Goal: Task Accomplishment & Management: Complete application form

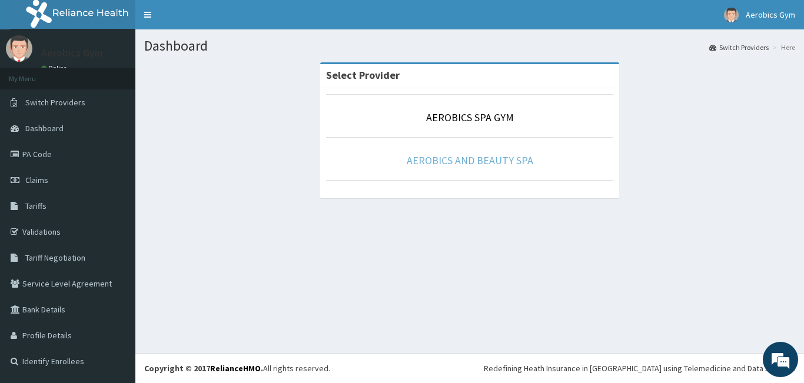
click at [496, 161] on link "AEROBICS AND BEAUTY SPA" at bounding box center [470, 161] width 126 height 14
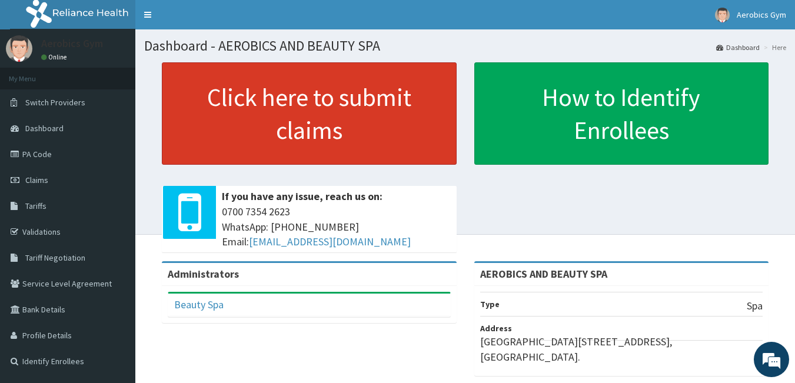
click at [256, 89] on link "Click here to submit claims" at bounding box center [309, 113] width 295 height 102
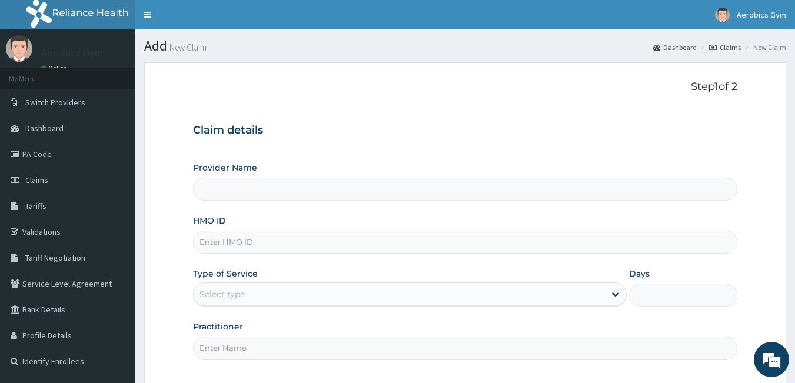
type input "AEROBICS AND BEAUTY SPA"
type input "1"
click at [49, 178] on link "Claims" at bounding box center [67, 180] width 135 height 26
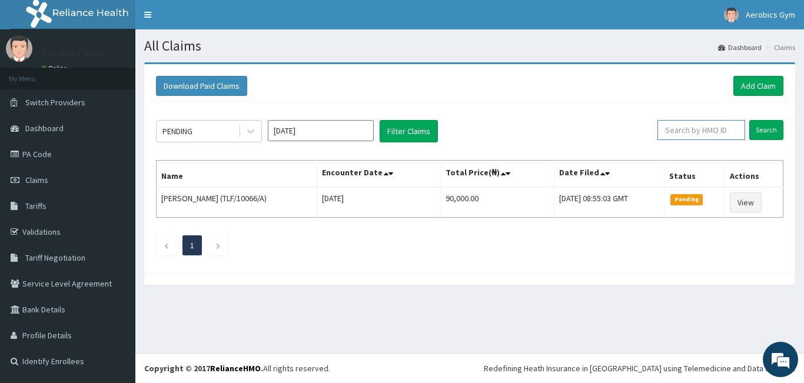
click at [698, 132] on input "text" at bounding box center [701, 130] width 88 height 20
paste input "TLF/10066/F"
type input "TLF/10066/F"
click at [762, 130] on input "Search" at bounding box center [766, 130] width 34 height 20
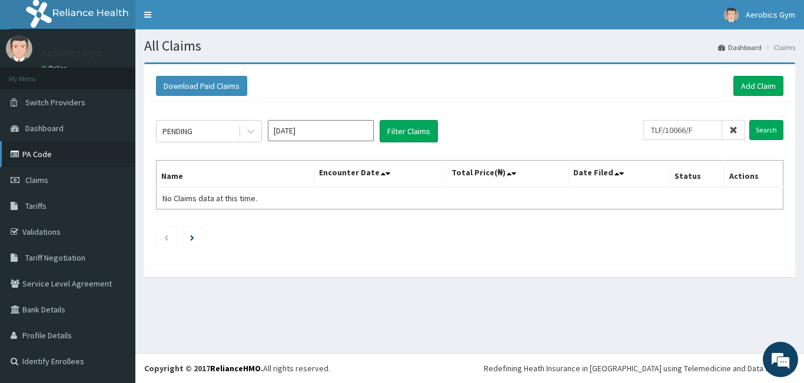
click at [46, 154] on link "PA Code" at bounding box center [67, 154] width 135 height 26
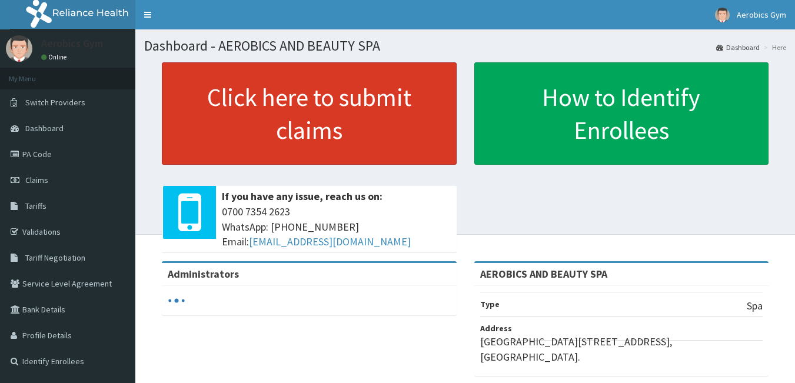
click at [300, 115] on link "Click here to submit claims" at bounding box center [309, 113] width 295 height 102
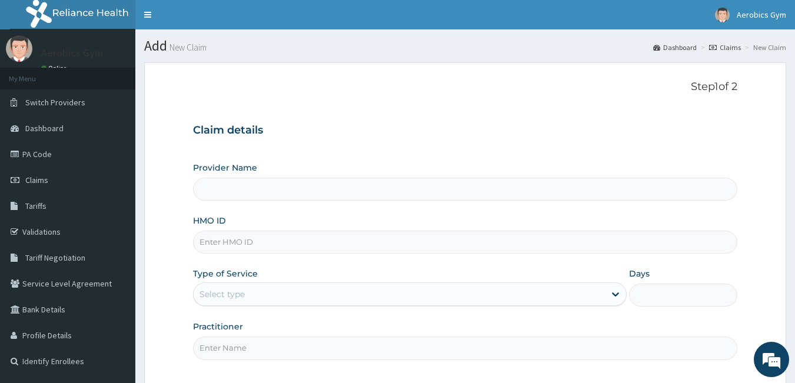
click at [294, 185] on input "Provider Name" at bounding box center [465, 189] width 545 height 23
type input "AEROBICS AND BEAUTY SPA"
type input "1"
click at [283, 243] on input "HMO ID" at bounding box center [465, 242] width 545 height 23
paste input "TLF/10066/F"
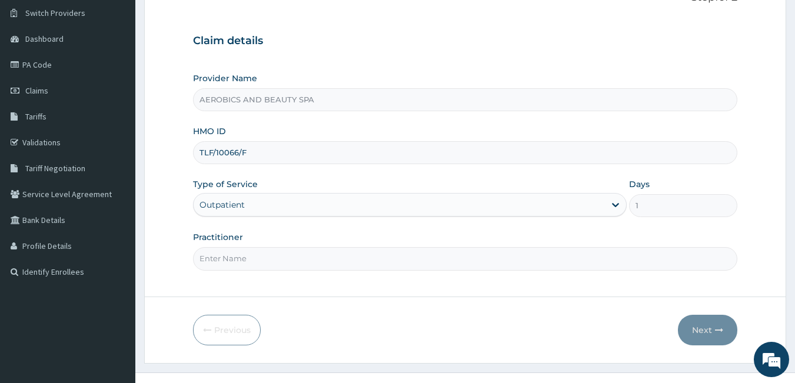
type input "TLF/10066/F"
click at [618, 207] on div "Outpatient" at bounding box center [410, 205] width 434 height 24
click at [566, 263] on input "Practitioner" at bounding box center [465, 258] width 545 height 23
type input "beauty"
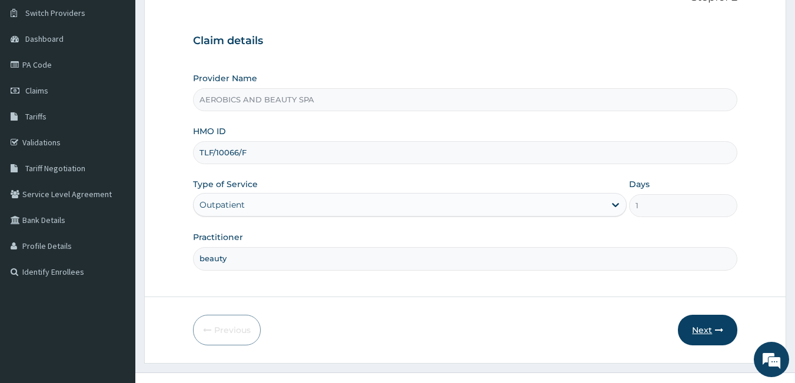
click at [727, 336] on button "Next" at bounding box center [707, 330] width 59 height 31
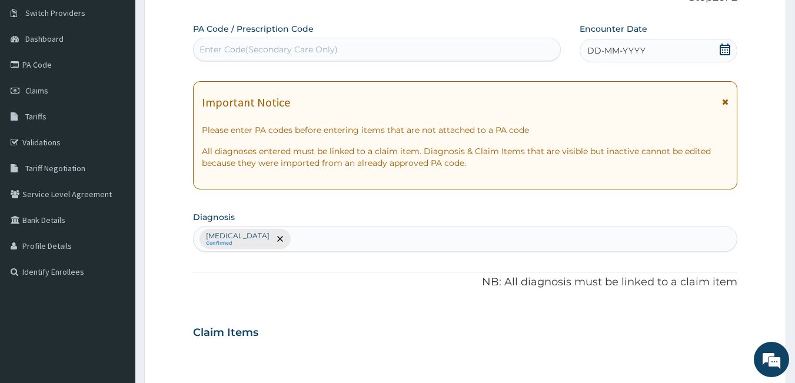
click at [255, 48] on div "Enter Code(Secondary Care Only)" at bounding box center [268, 50] width 138 height 12
paste input "PA/73EDCF"
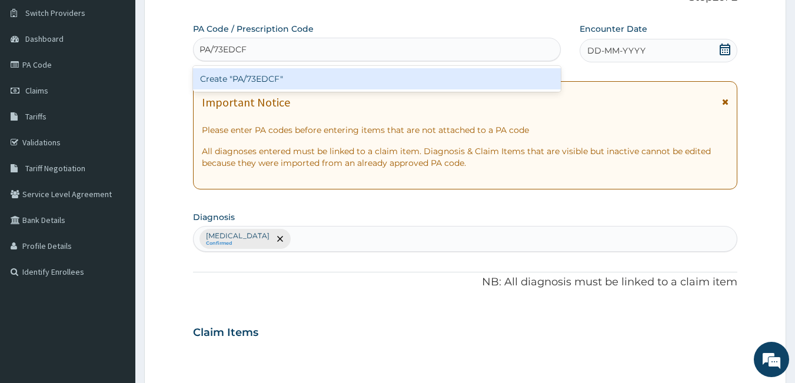
type input "PA/73EDCF"
click at [753, 130] on form "Step 2 of 2 PA Code / Prescription Code option Create "PA/73EDCF" focused, 1 of…" at bounding box center [465, 346] width 642 height 747
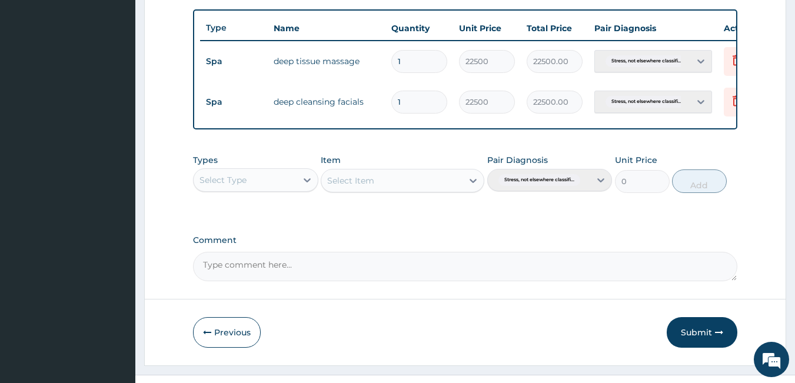
scroll to position [429, 0]
click at [695, 335] on button "Submit" at bounding box center [702, 331] width 71 height 31
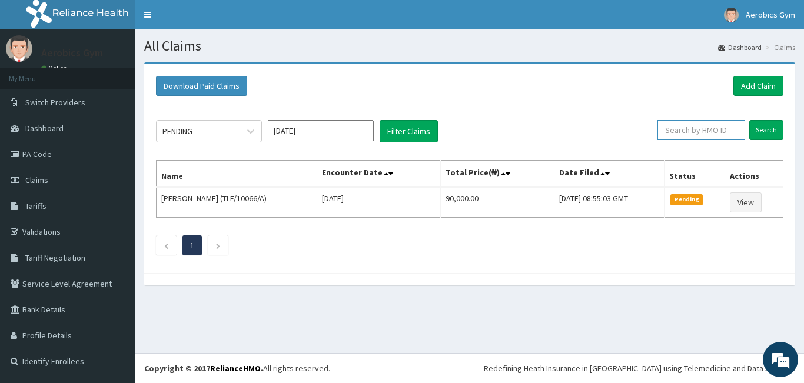
click at [686, 132] on input "text" at bounding box center [701, 130] width 88 height 20
paste input "PA/73EDCF"
type input "P"
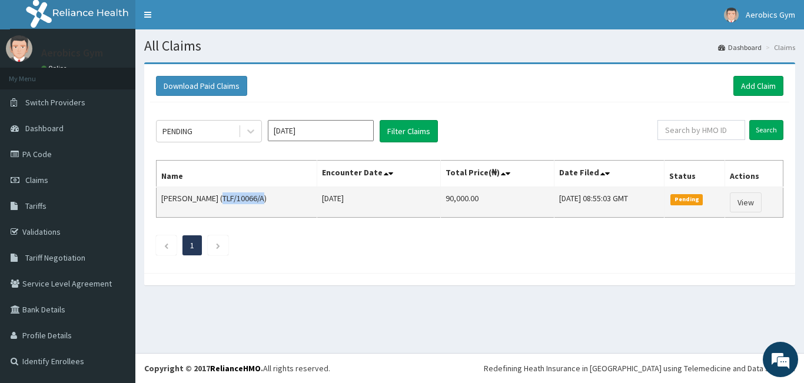
drag, startPoint x: 212, startPoint y: 197, endPoint x: 253, endPoint y: 197, distance: 40.6
click at [253, 197] on td "KADIRI ISIAKA (TLF/10066/A)" at bounding box center [236, 202] width 161 height 31
copy td "TLF/10066/A"
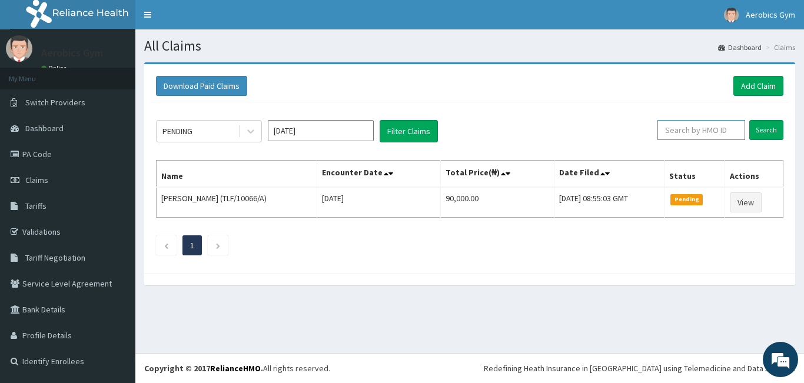
click at [679, 132] on input "text" at bounding box center [701, 130] width 88 height 20
paste input "TLF/10066/A"
click at [766, 134] on input "Search" at bounding box center [766, 130] width 34 height 20
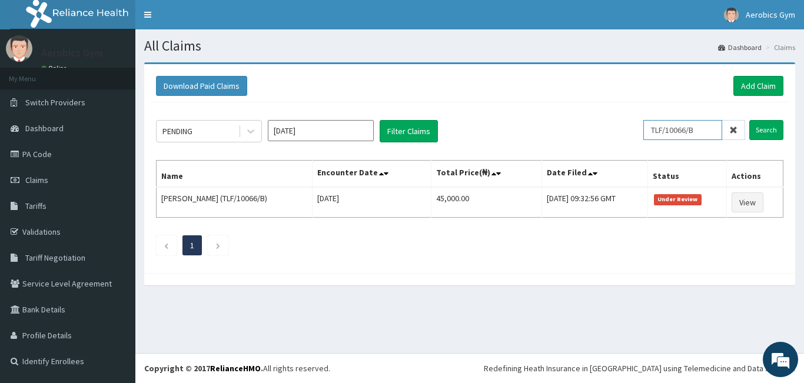
click at [710, 129] on input "TLF/10066/B" at bounding box center [682, 130] width 79 height 20
click at [761, 124] on input "Search" at bounding box center [766, 130] width 34 height 20
click at [707, 131] on input "TLF/10066/C" at bounding box center [682, 130] width 79 height 20
click at [764, 127] on input "Search" at bounding box center [766, 130] width 34 height 20
click at [705, 129] on input "TLF/10066/E" at bounding box center [682, 130] width 79 height 20
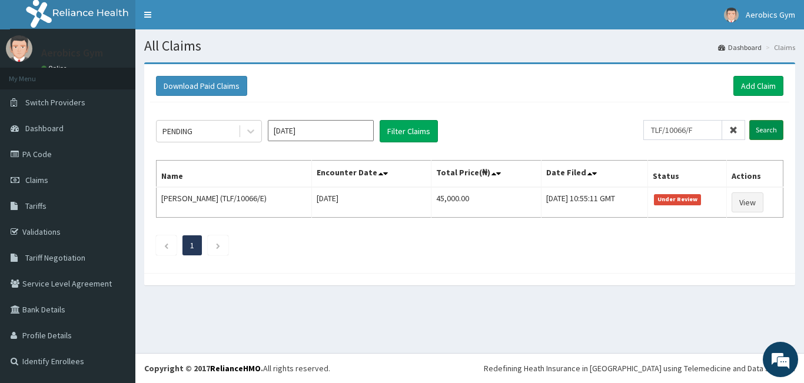
click at [761, 129] on input "Search" at bounding box center [766, 130] width 34 height 20
click at [706, 129] on input "TLF/10066/F" at bounding box center [682, 130] width 79 height 20
type input "TLF/10066/G"
click at [762, 134] on input "Search" at bounding box center [766, 130] width 34 height 20
click at [52, 153] on link "PA Code" at bounding box center [67, 154] width 135 height 26
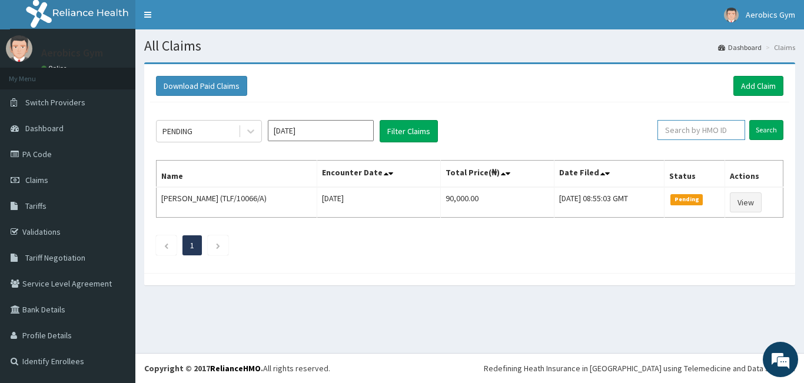
click at [682, 134] on input "text" at bounding box center [701, 130] width 88 height 20
paste input "EFT/10252/A"
click at [763, 126] on input "Search" at bounding box center [766, 130] width 34 height 20
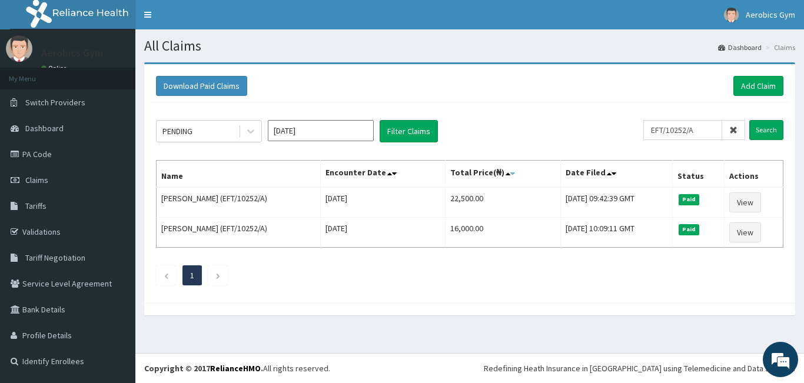
click at [510, 174] on icon at bounding box center [512, 173] width 5 height 8
click at [705, 131] on input "EFT/10252/A" at bounding box center [682, 130] width 79 height 20
type input "EFT/10252/B"
click at [770, 125] on input "Search" at bounding box center [766, 130] width 34 height 20
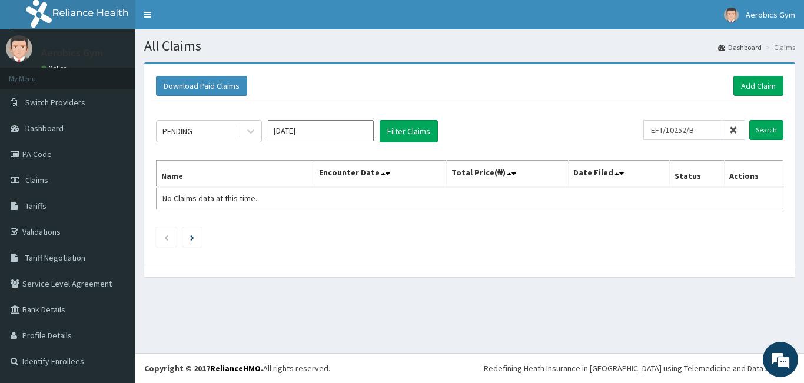
click at [735, 126] on icon at bounding box center [733, 130] width 8 height 8
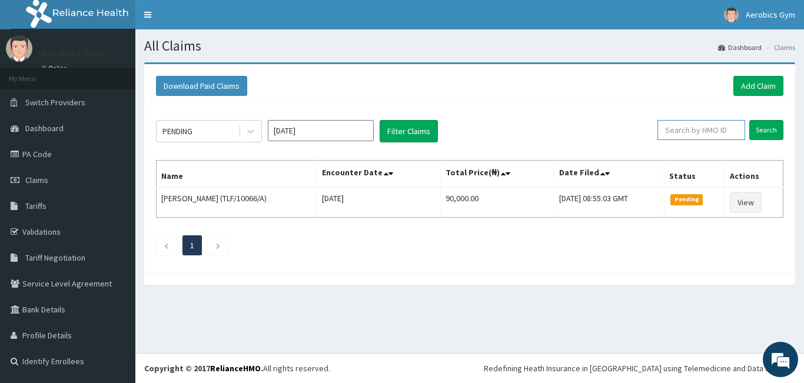
click at [703, 130] on input "text" at bounding box center [701, 130] width 88 height 20
paste input "WAK/10269/A"
click at [758, 133] on input "Search" at bounding box center [766, 130] width 34 height 20
click at [708, 129] on input "WAK/10269/A" at bounding box center [682, 130] width 79 height 20
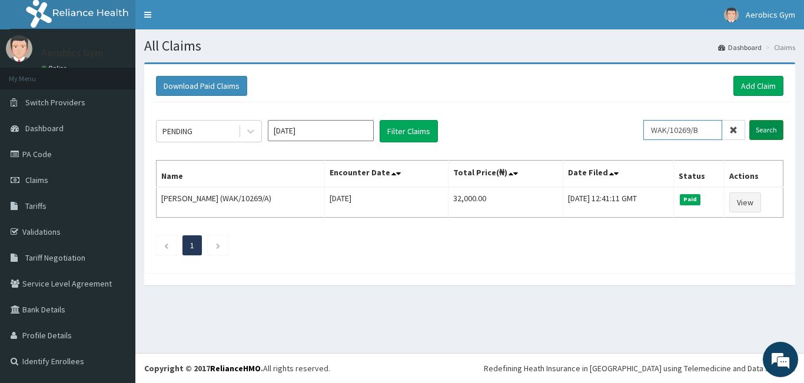
type input "WAK/10269/B"
click at [764, 128] on input "Search" at bounding box center [766, 130] width 34 height 20
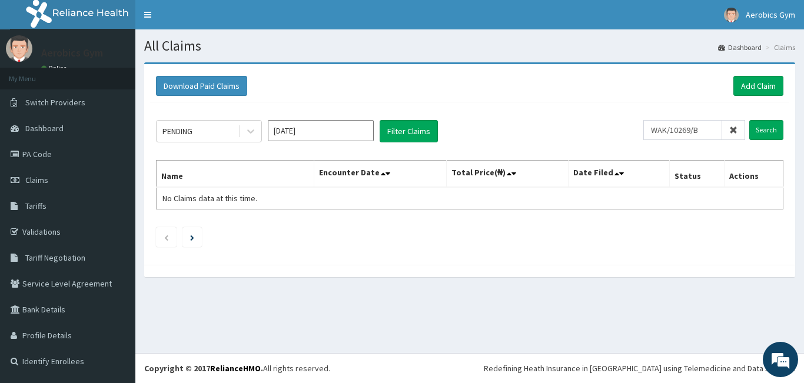
click at [732, 130] on icon at bounding box center [733, 130] width 8 height 8
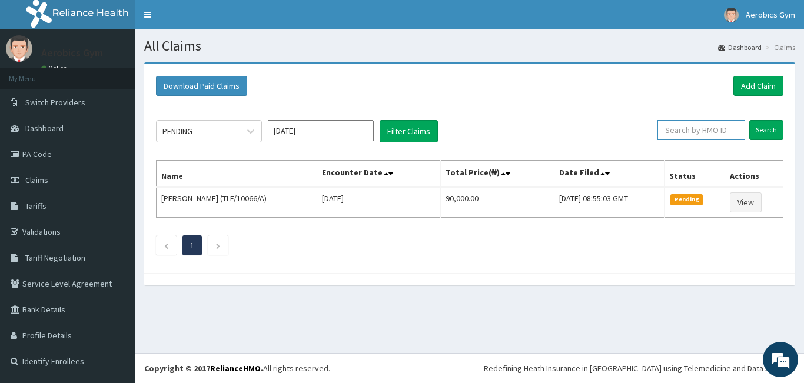
click at [687, 129] on input "text" at bounding box center [701, 130] width 88 height 20
paste input "Rpm/10040/A"
click at [763, 125] on input "Search" at bounding box center [766, 130] width 34 height 20
click at [707, 127] on input "Rpm/10040/A" at bounding box center [682, 130] width 79 height 20
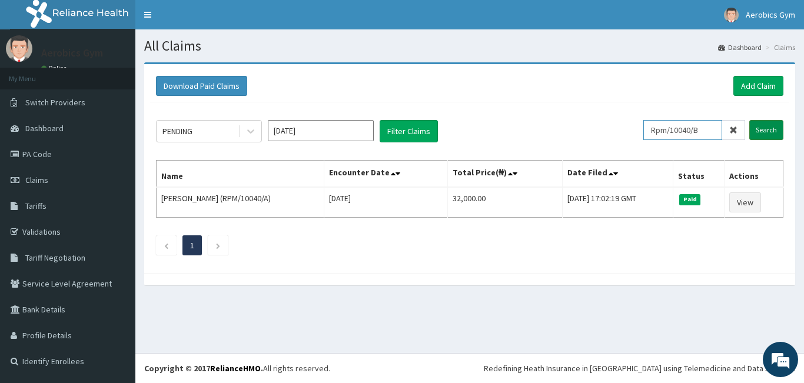
type input "Rpm/10040/B"
click at [757, 125] on input "Search" at bounding box center [766, 130] width 34 height 20
